Goal: Task Accomplishment & Management: Complete application form

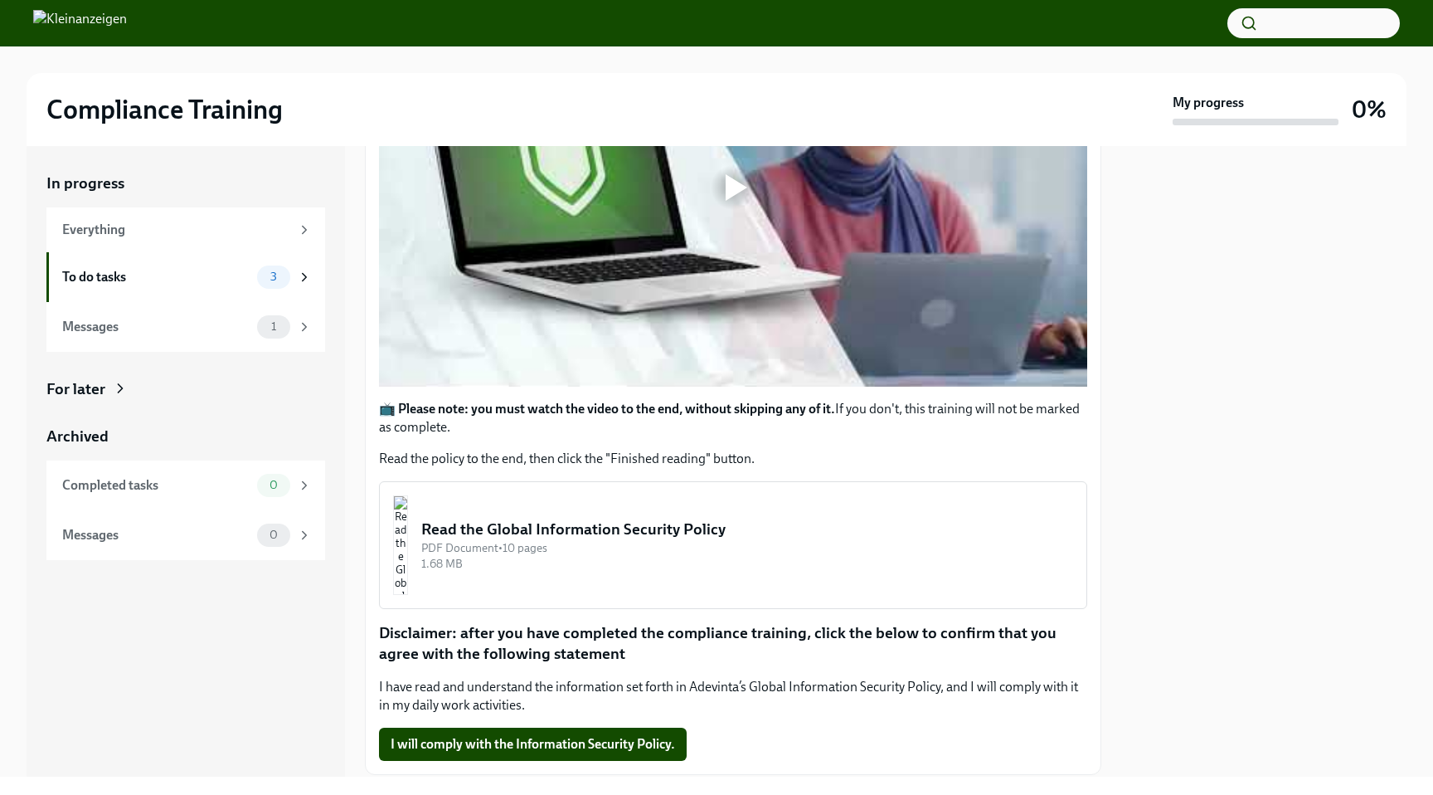
scroll to position [469, 0]
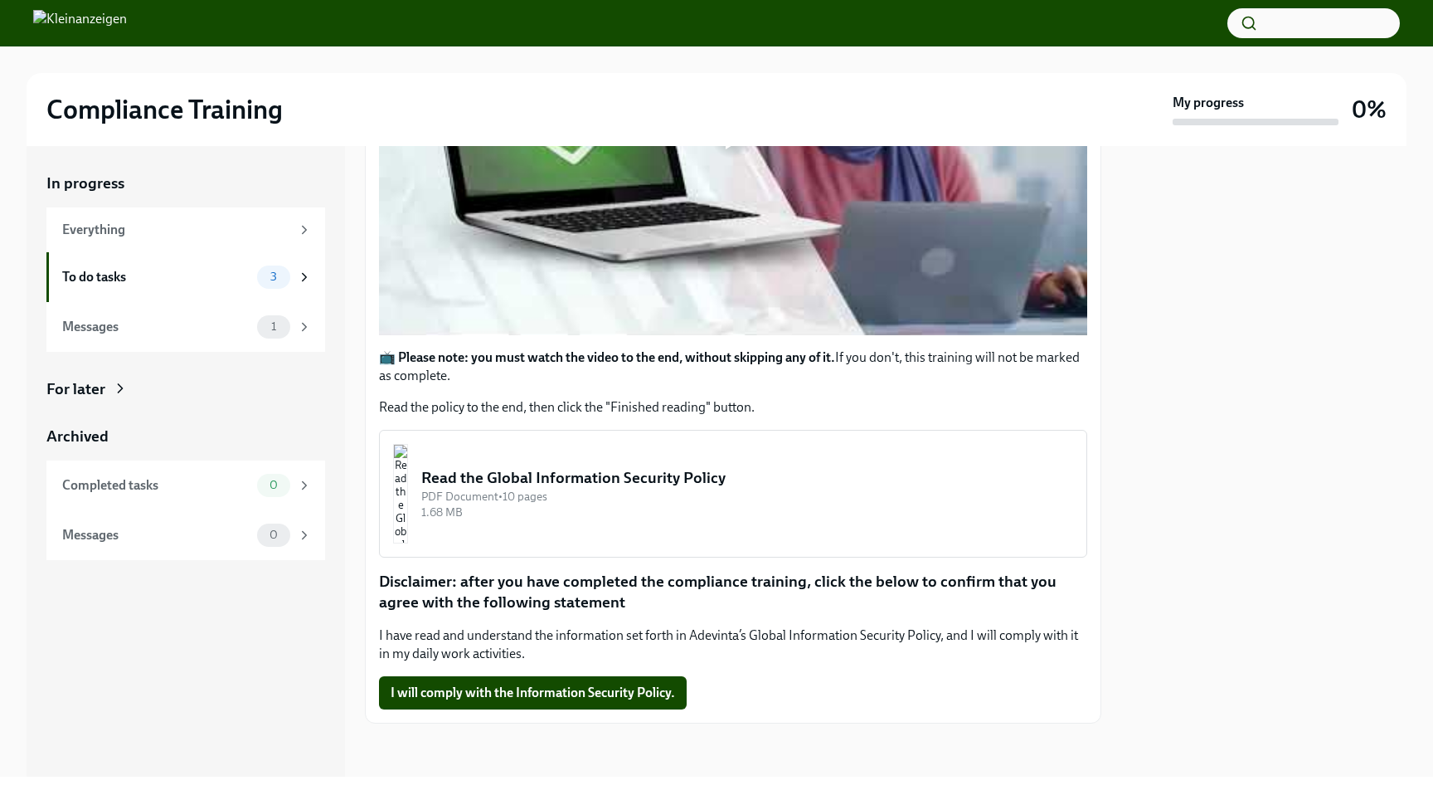
click at [728, 520] on button "Read the Global Information Security Policy PDF Document • 10 pages 1.68 MB" at bounding box center [733, 494] width 708 height 128
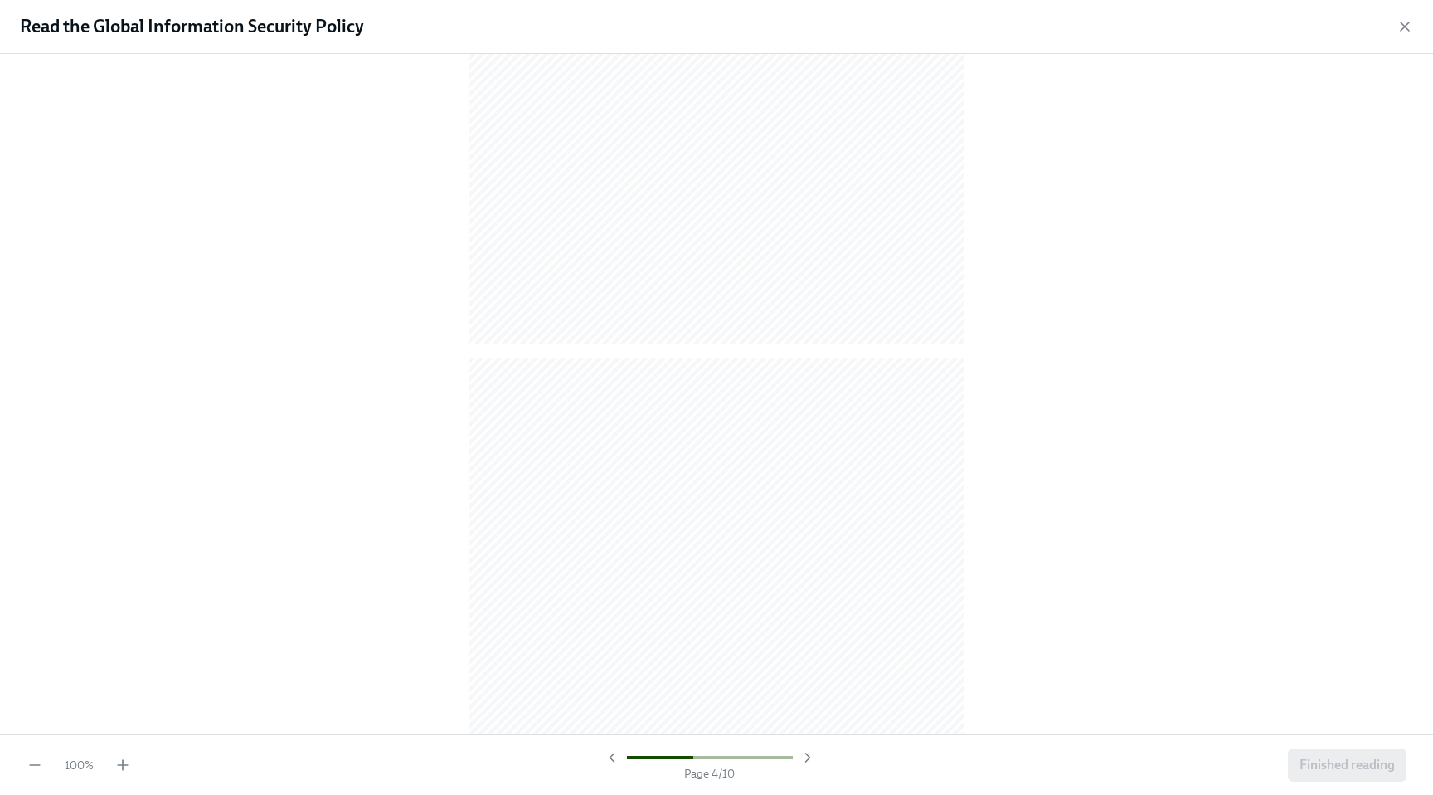
scroll to position [4074, 0]
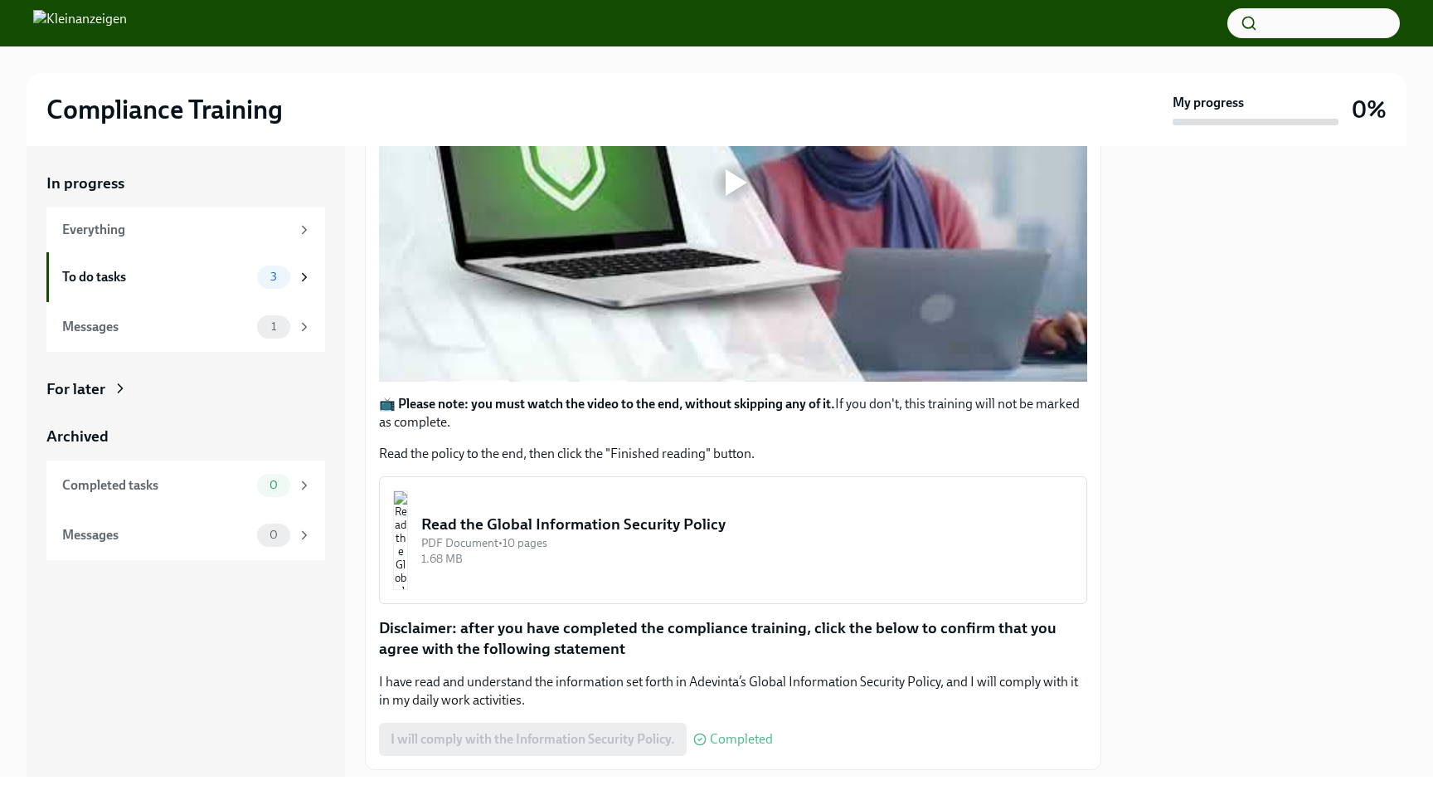
scroll to position [469, 0]
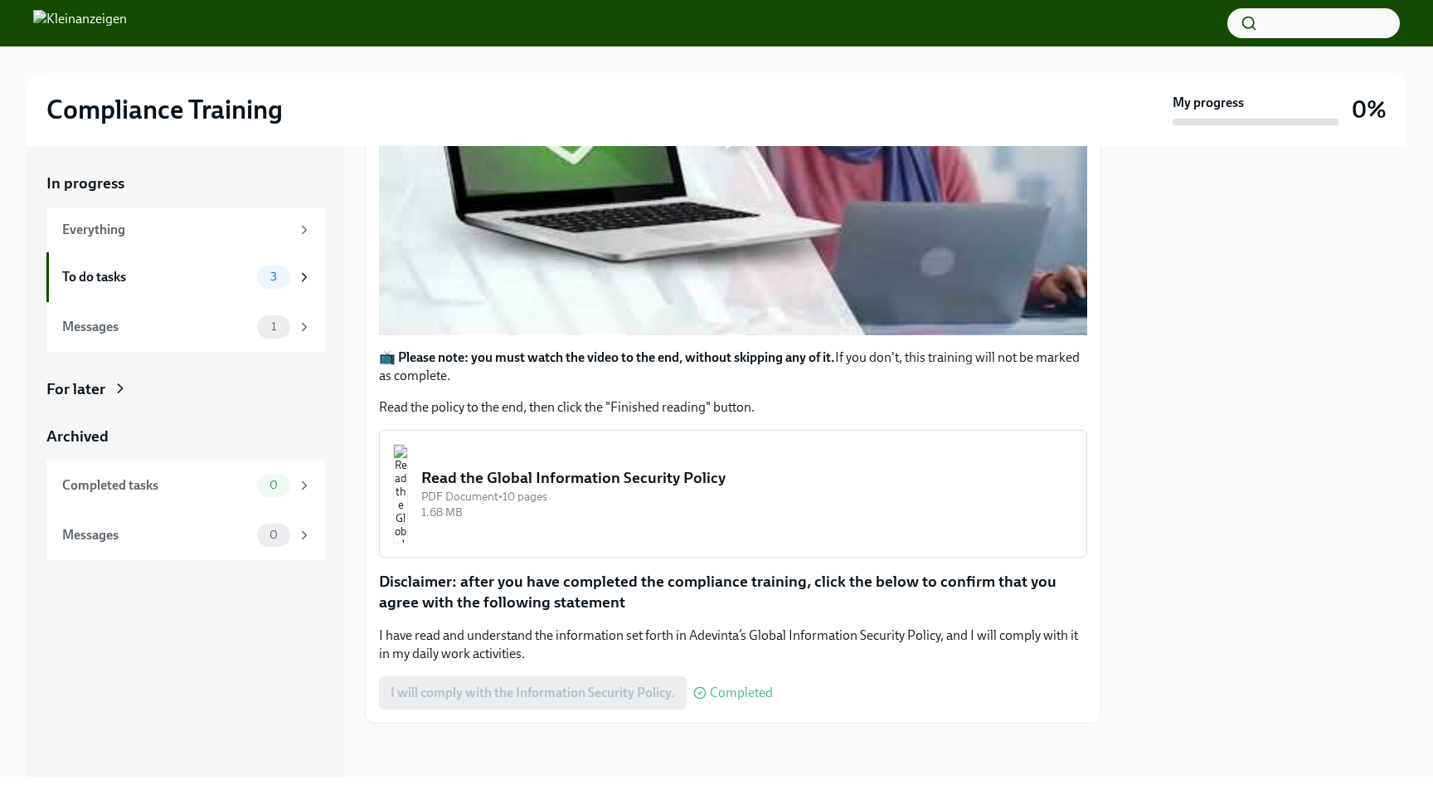
click at [662, 510] on div "1.68 MB" at bounding box center [747, 512] width 652 height 16
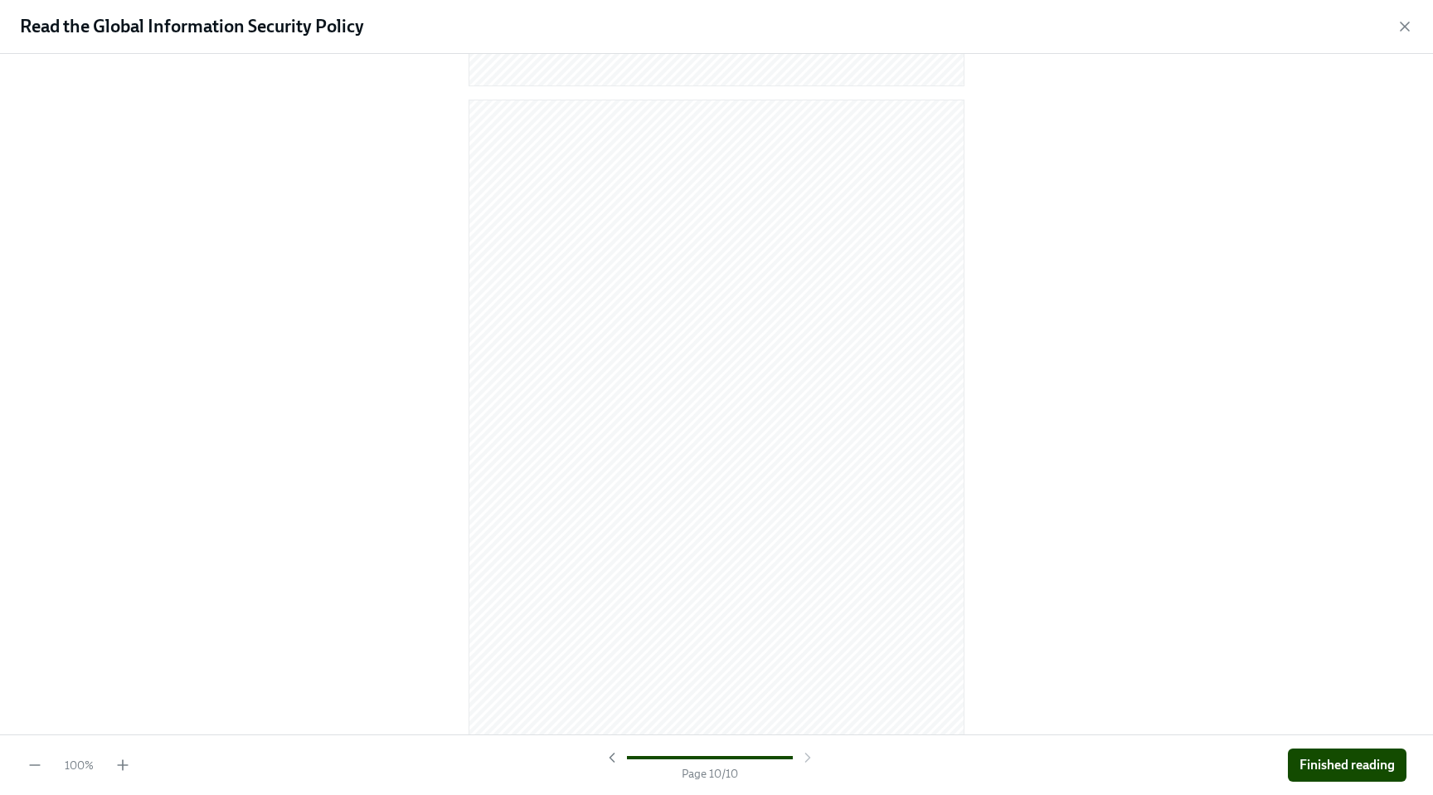
scroll to position [6466, 0]
click at [1343, 766] on span "Finished reading" at bounding box center [1347, 764] width 95 height 17
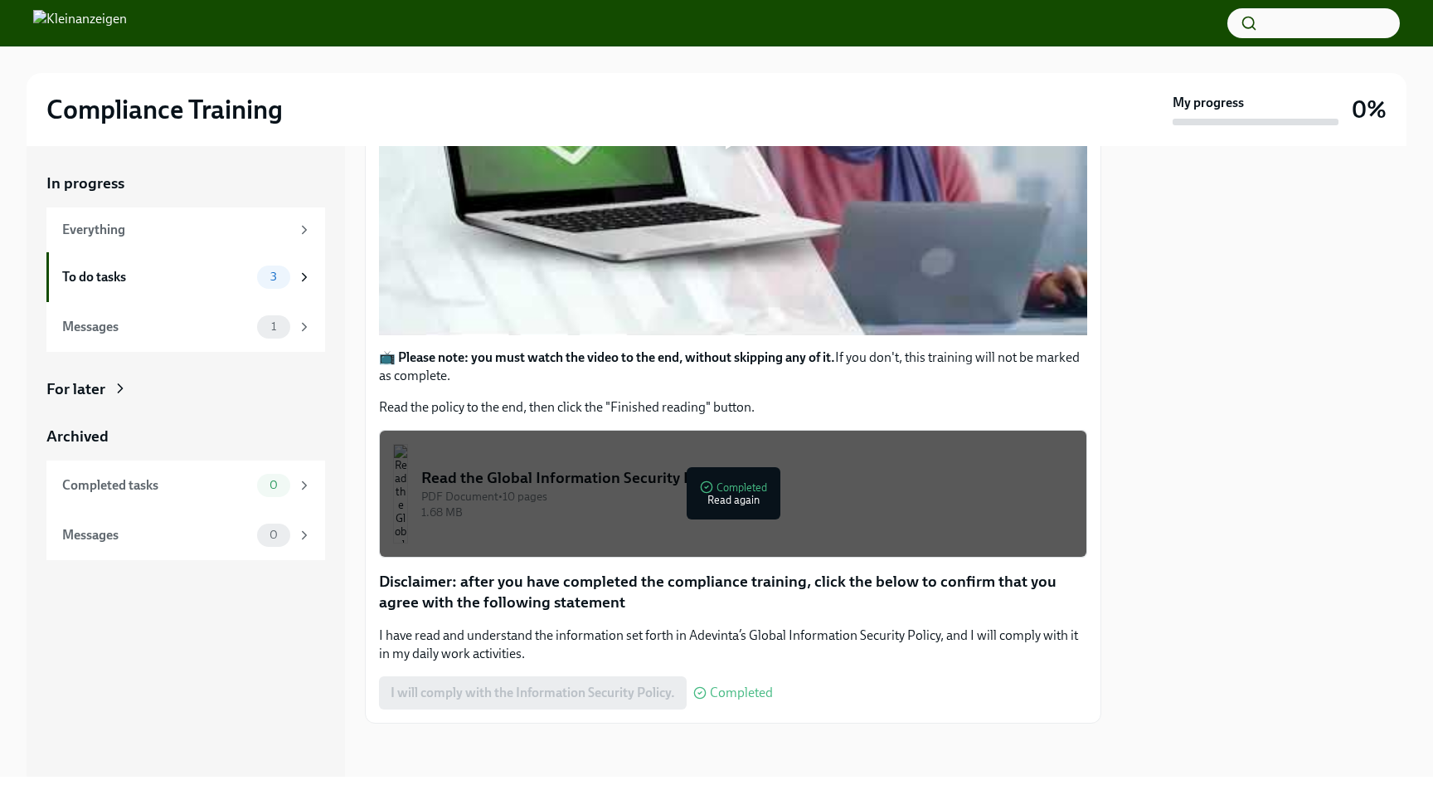
click at [629, 699] on div "I will comply with the Information Security Policy. Completed" at bounding box center [576, 692] width 394 height 33
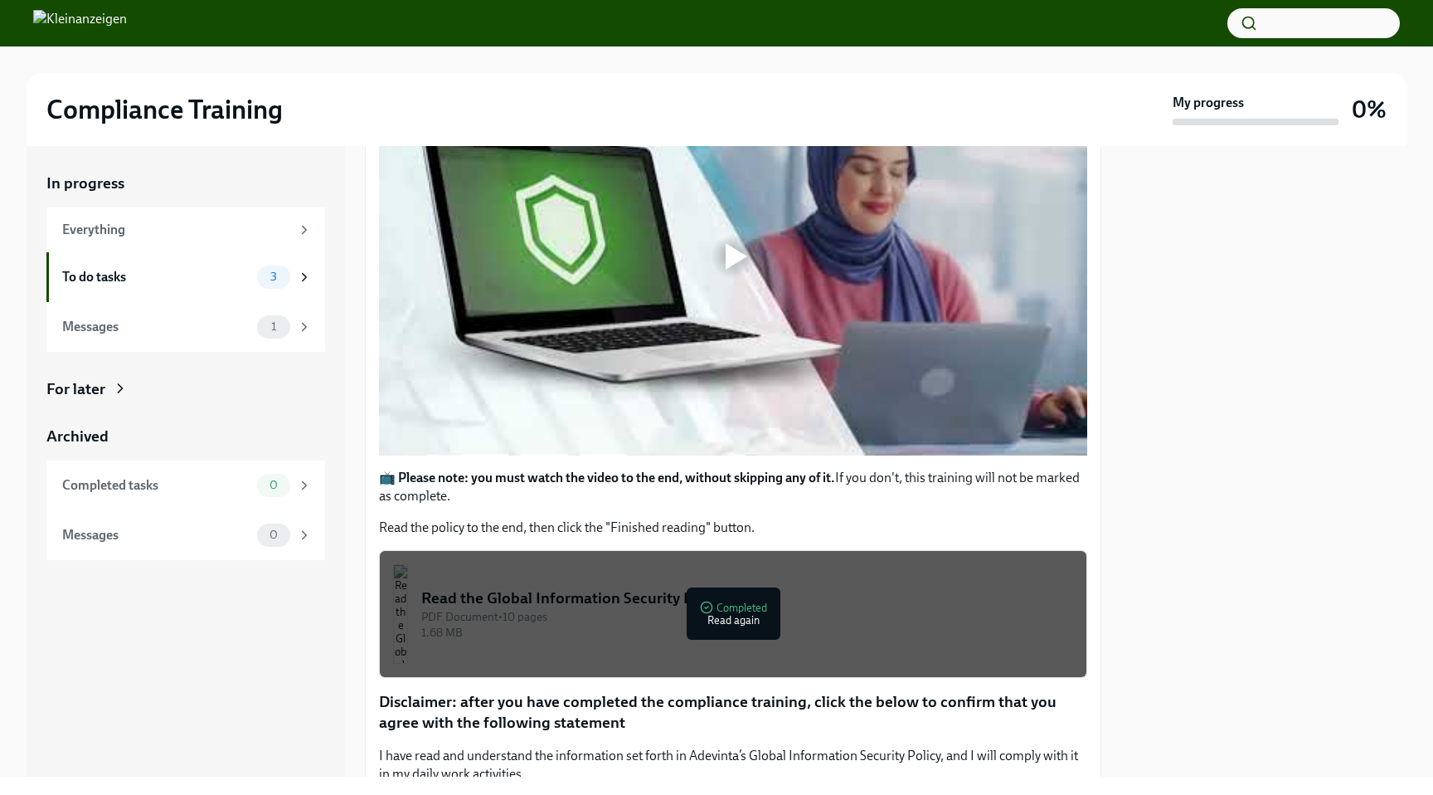
scroll to position [344, 0]
